Goal: Task Accomplishment & Management: Complete application form

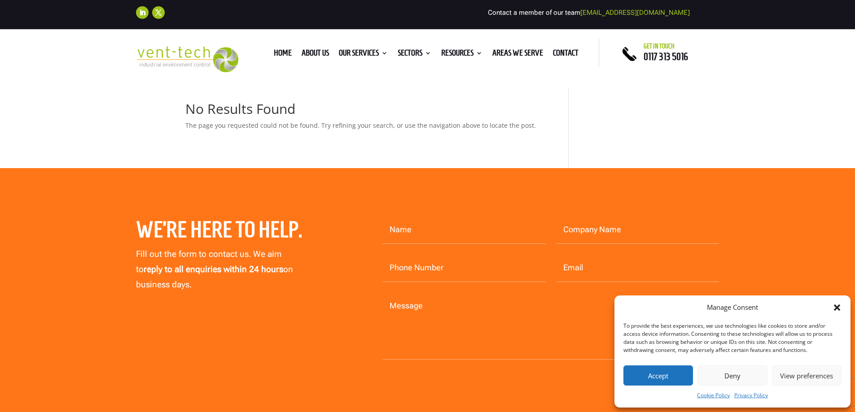
click at [400, 230] on input "Name" at bounding box center [463, 230] width 163 height 28
type input "Chris Charles"
type input "Amtek Precision Engineers Ltd"
type input "07808032080"
type input "chrisc@amtek-precision.com"
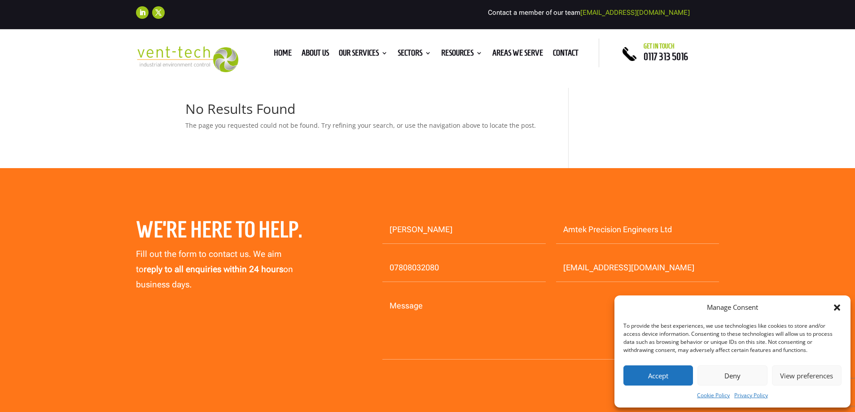
click at [496, 273] on input "07808032080" at bounding box center [463, 268] width 163 height 28
type input "01803695665"
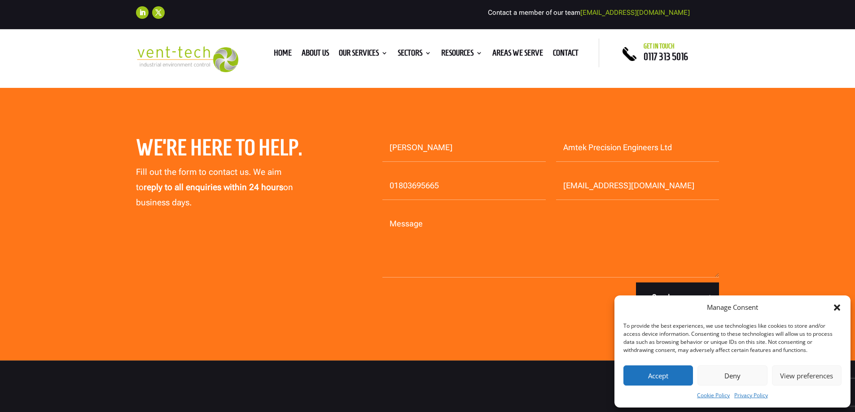
scroll to position [90, 0]
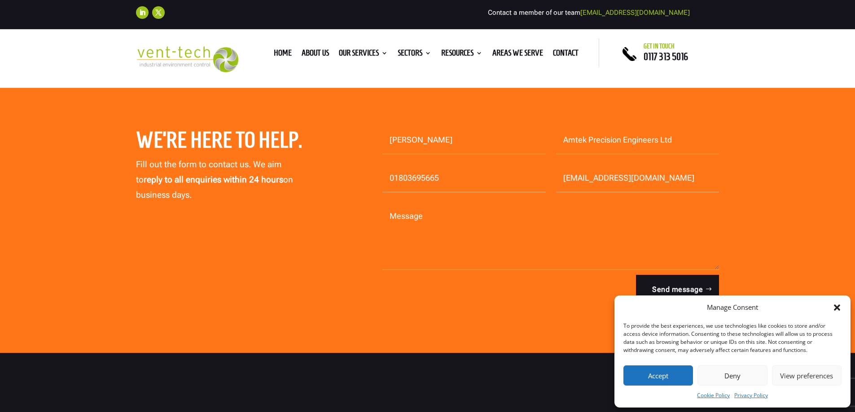
drag, startPoint x: 428, startPoint y: 241, endPoint x: 428, endPoint y: 234, distance: 7.2
click at [428, 240] on textarea "Message" at bounding box center [550, 236] width 337 height 67
paste textarea "We have an Extor 2100 extraction unit connected to our Mikron 300 graphite mill…"
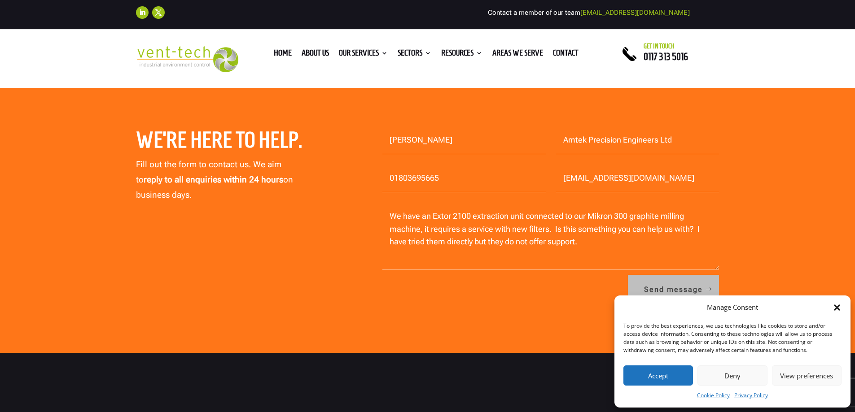
type textarea "We have an Extor 2100 extraction unit connected to our Mikron 300 graphite mill…"
click at [688, 282] on button "Send message" at bounding box center [673, 290] width 91 height 30
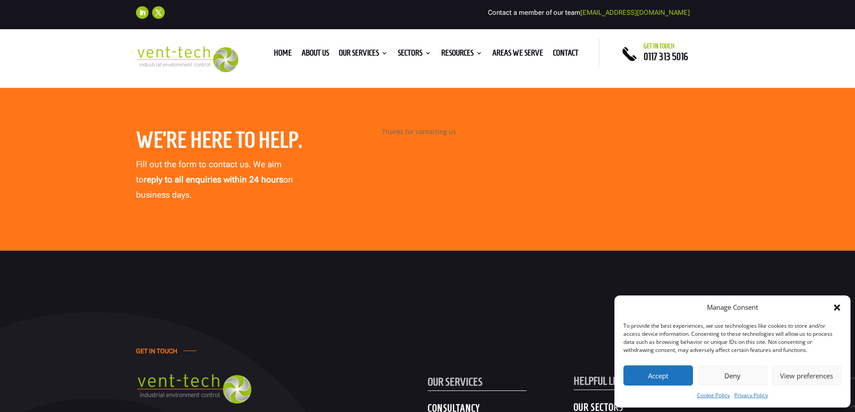
drag, startPoint x: 667, startPoint y: 377, endPoint x: 667, endPoint y: 370, distance: 7.2
click at [667, 377] on button "Accept" at bounding box center [658, 376] width 70 height 20
